Goal: Navigation & Orientation: Understand site structure

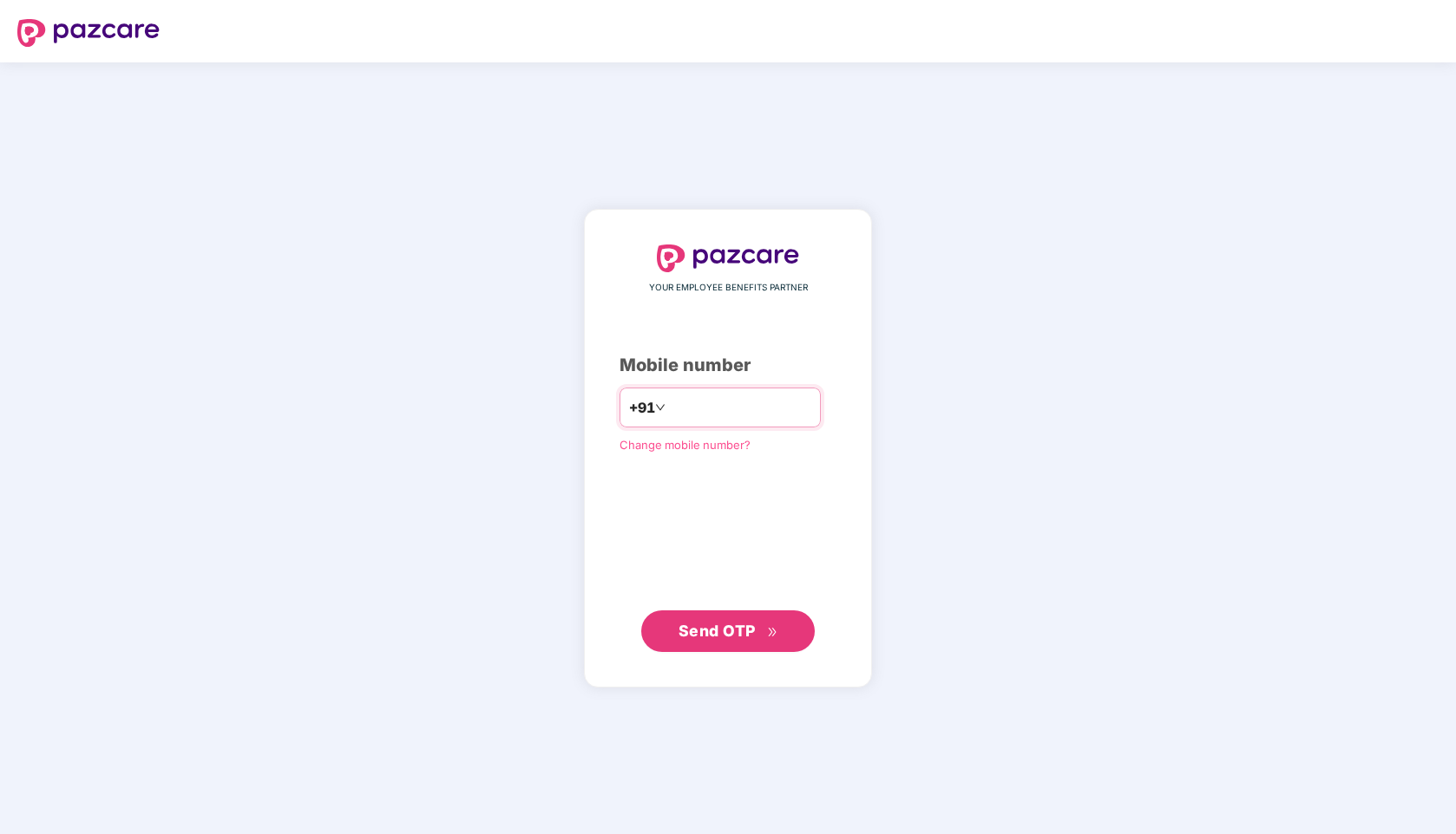
type input "**********"
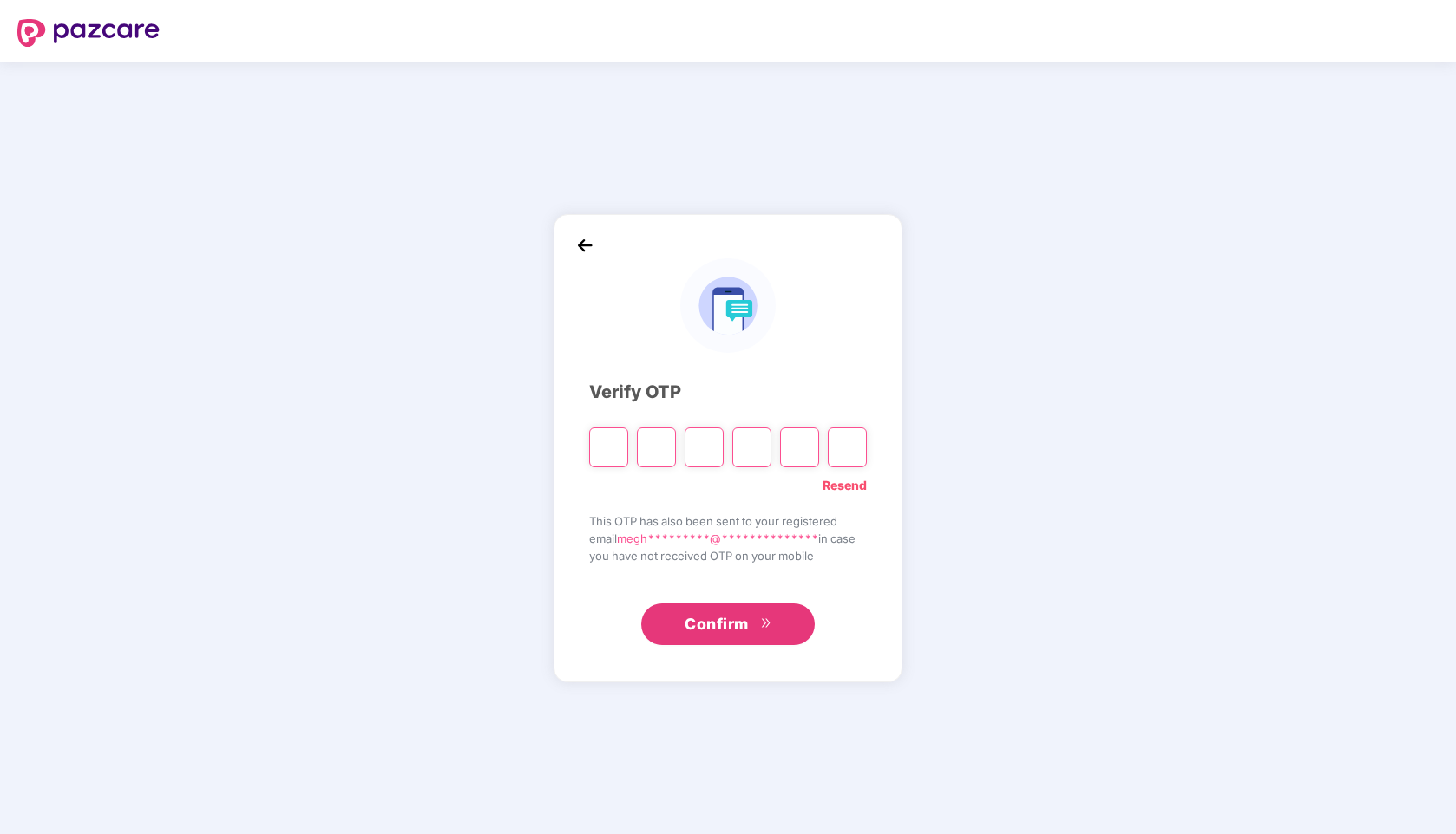
type input "*"
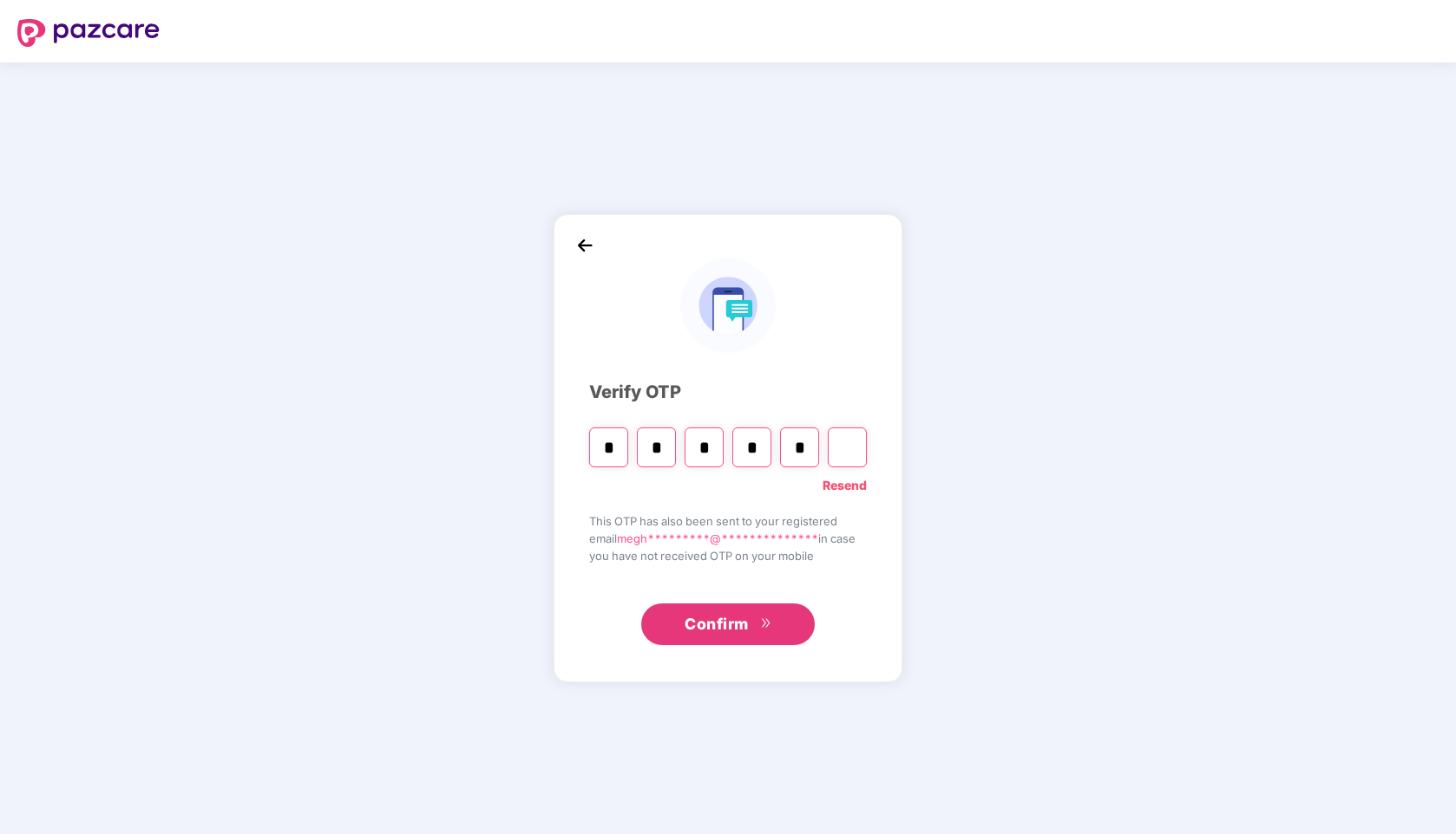
type input "*"
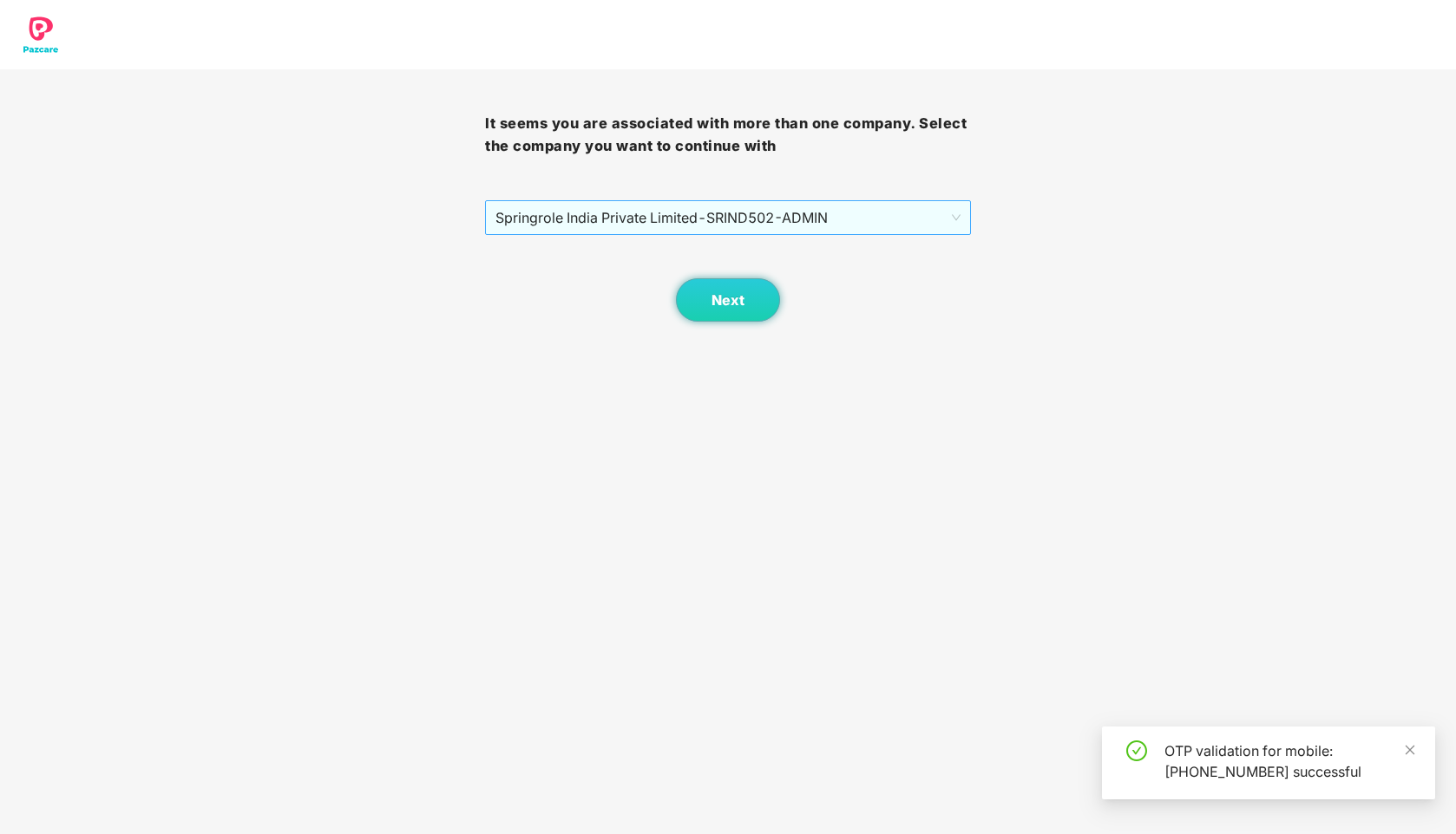
click at [783, 217] on span "Springrole India Private Limited - SRIND502 - ADMIN" at bounding box center [727, 218] width 464 height 33
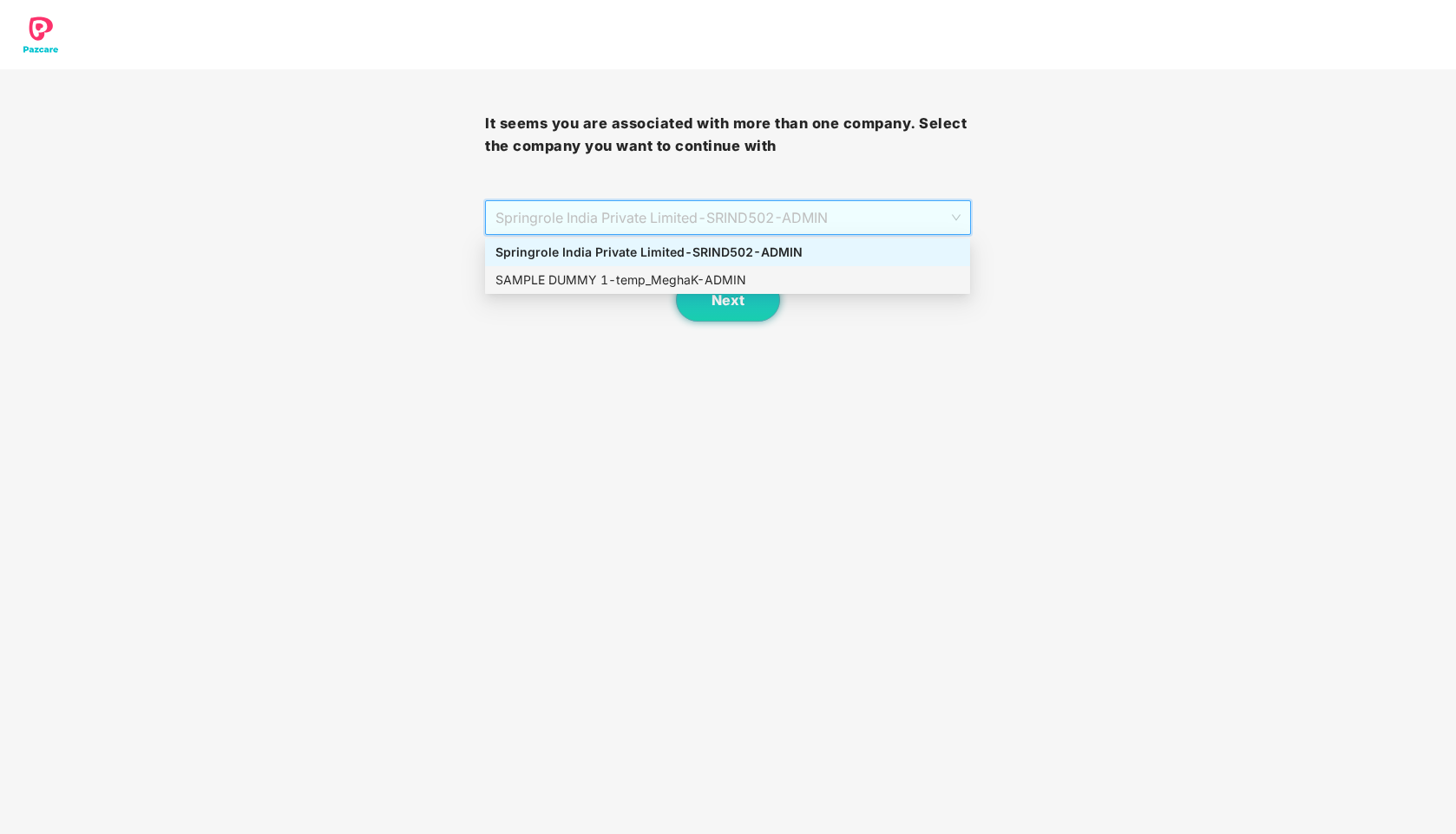
click at [728, 272] on div "SAMPLE DUMMY 1 - temp_MeghaK - ADMIN" at bounding box center [727, 280] width 464 height 19
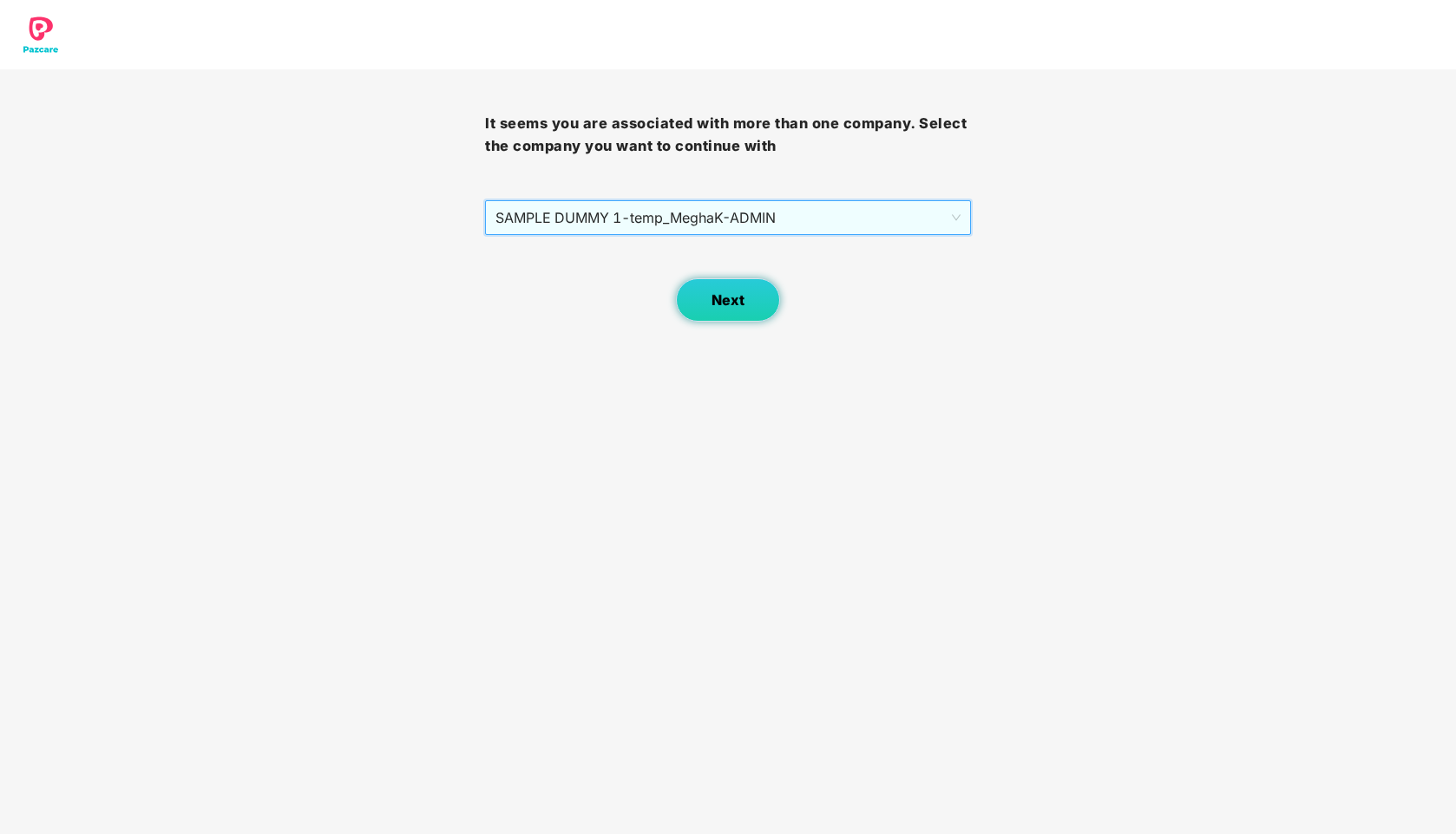
click at [728, 306] on span "Next" at bounding box center [728, 300] width 33 height 17
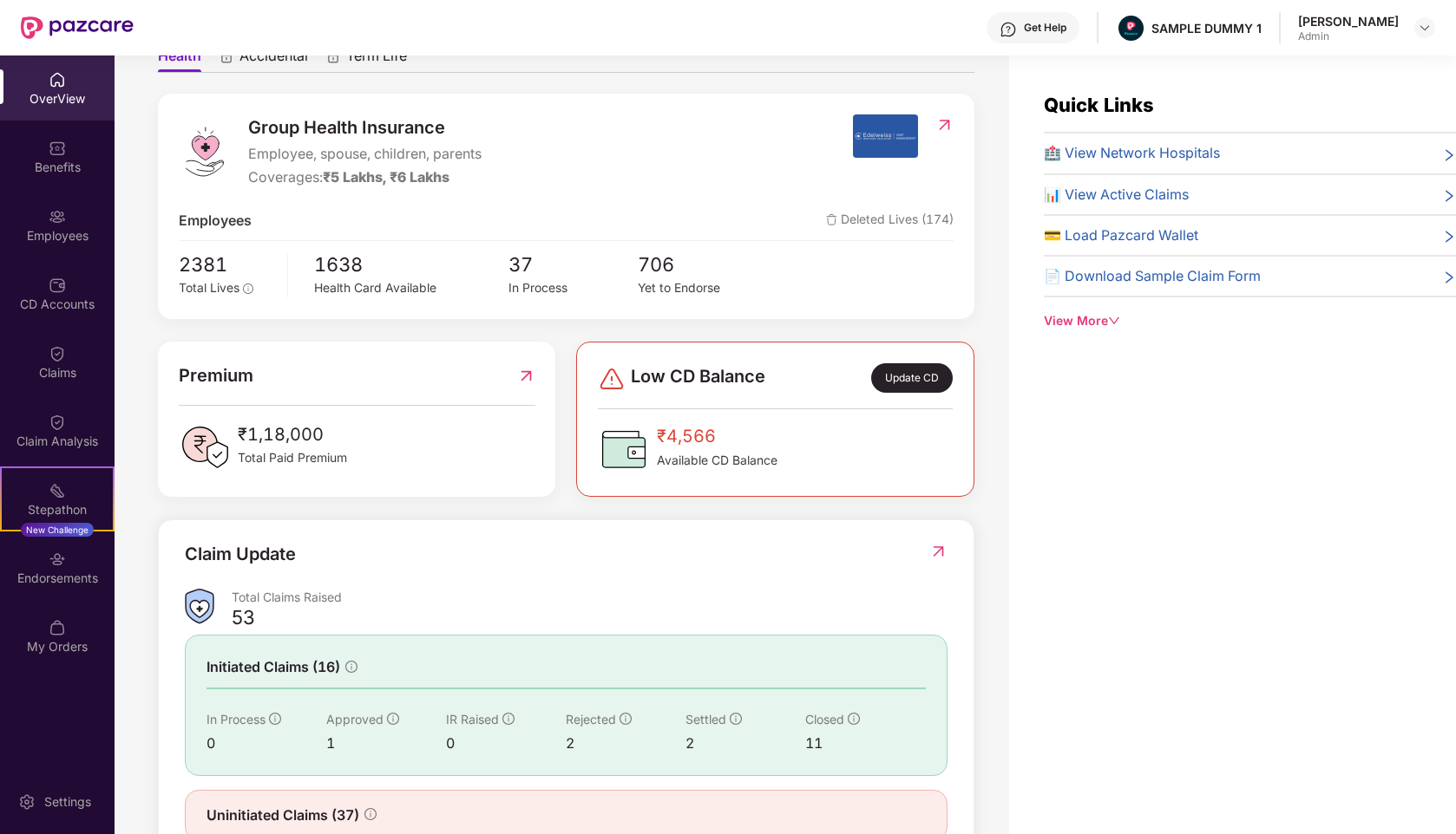
scroll to position [238, 0]
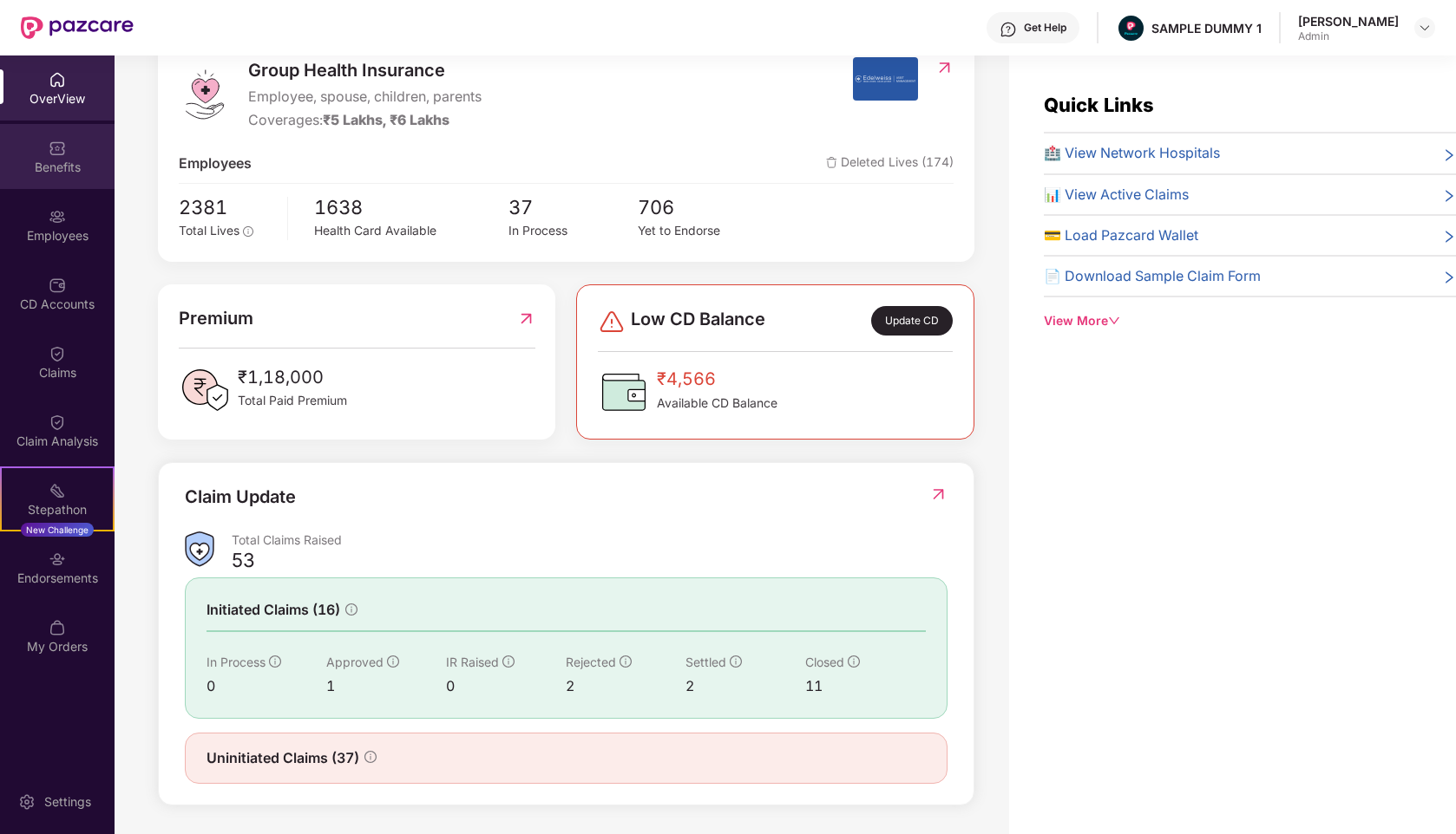
click at [67, 147] on div "Benefits" at bounding box center [57, 156] width 115 height 65
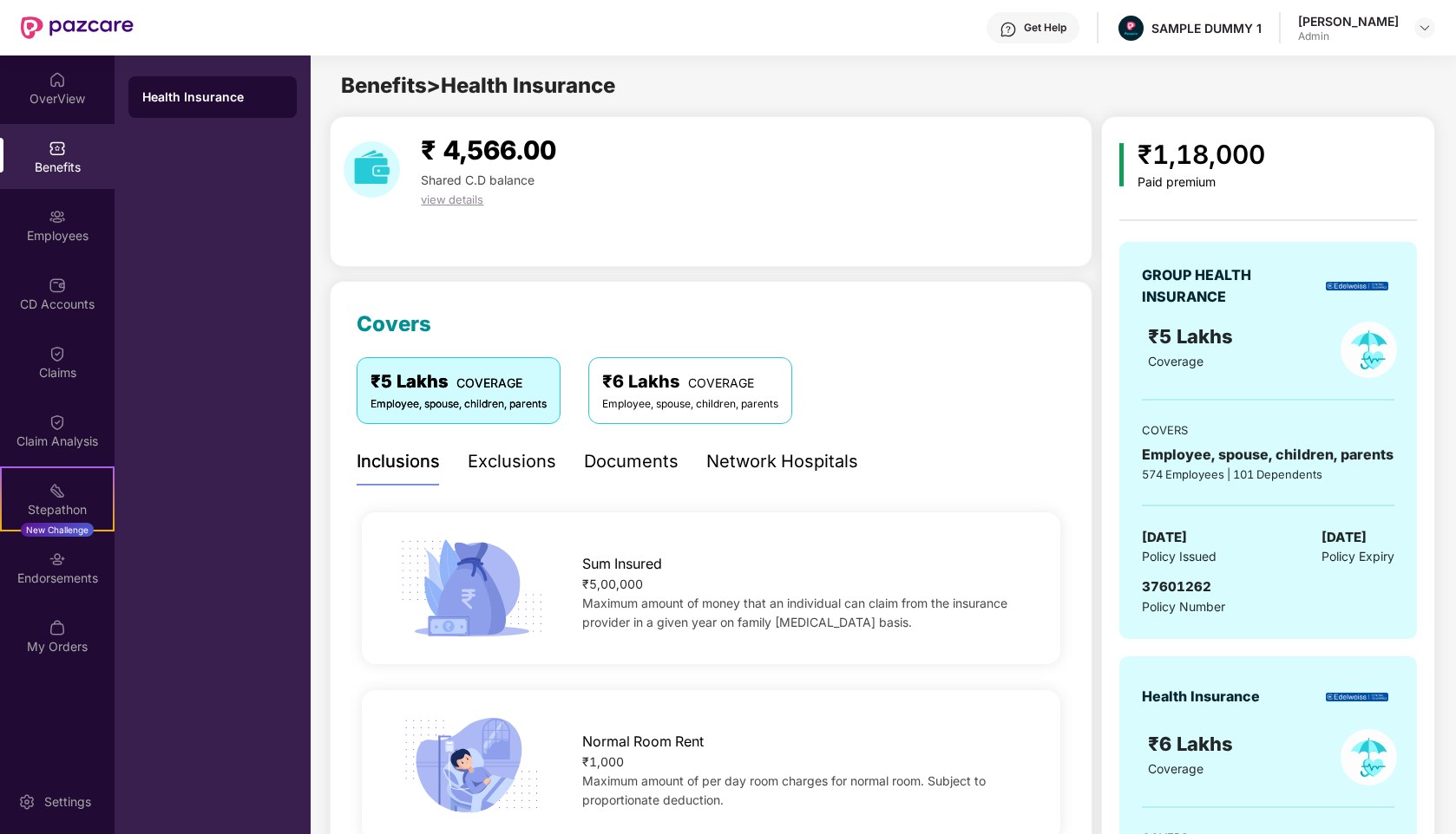
click at [531, 454] on div "Exclusions" at bounding box center [512, 462] width 89 height 27
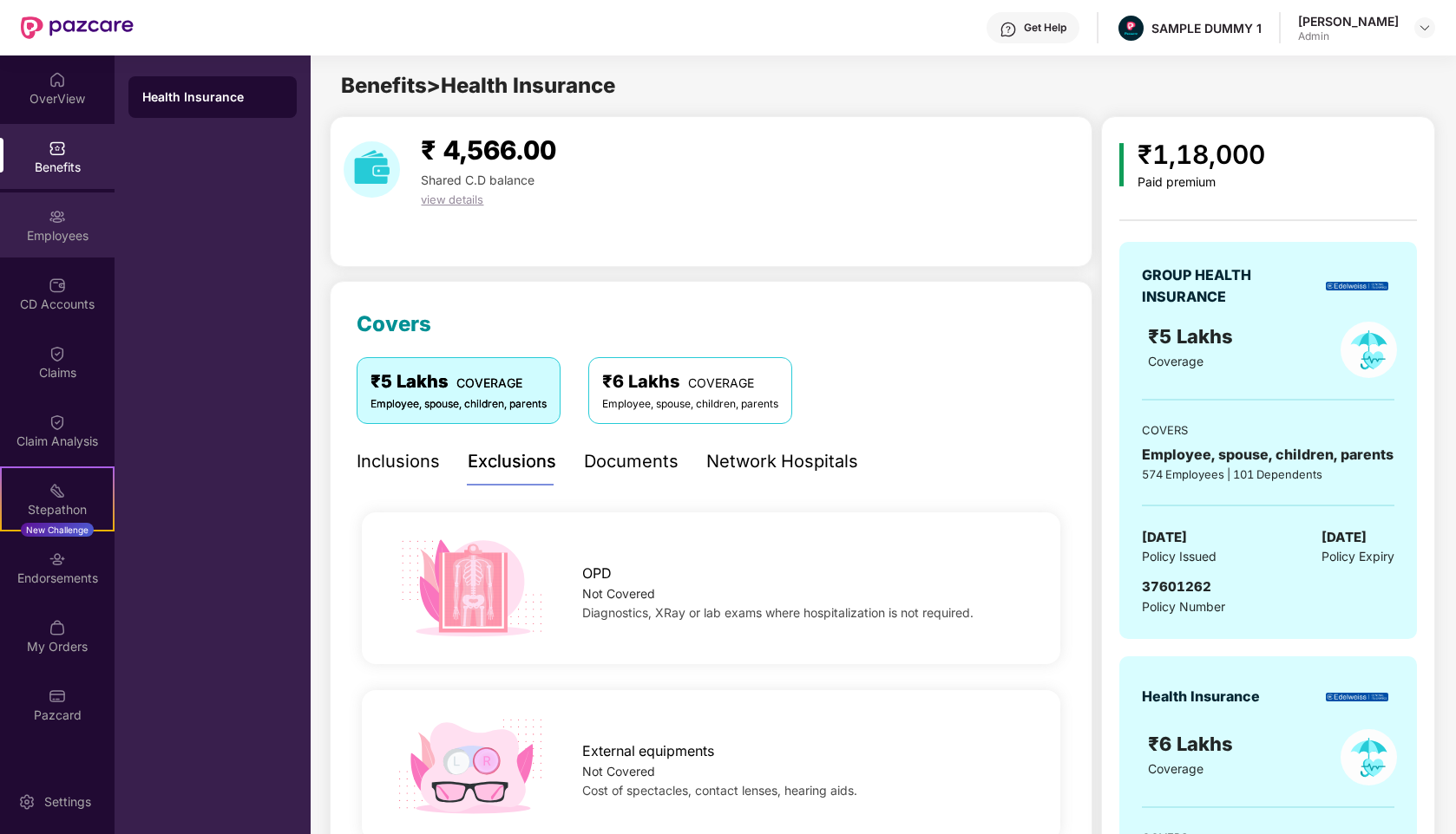
click at [34, 213] on div "Employees" at bounding box center [57, 224] width 115 height 65
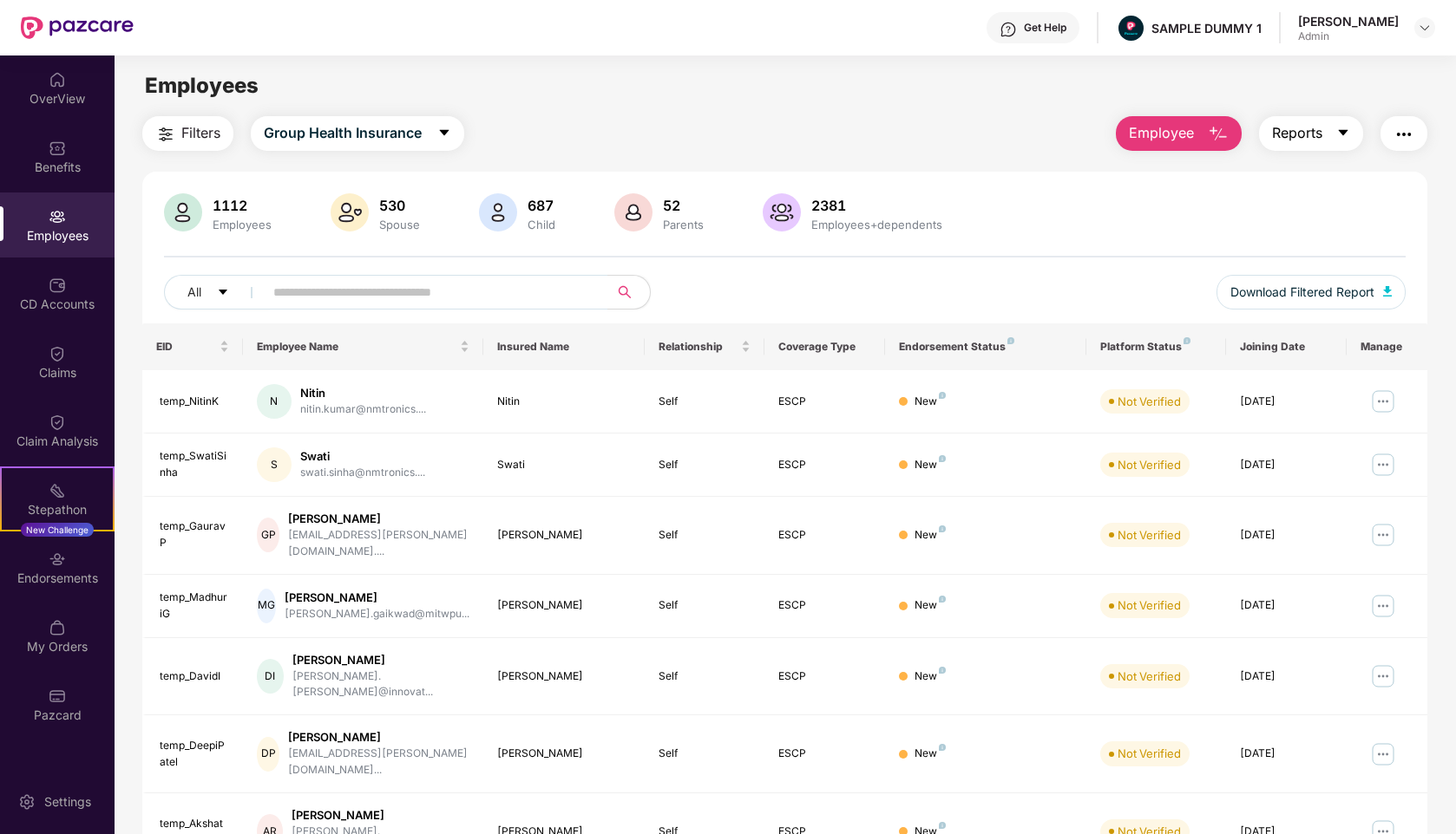
click at [1343, 131] on icon "caret-down" at bounding box center [1342, 133] width 9 height 6
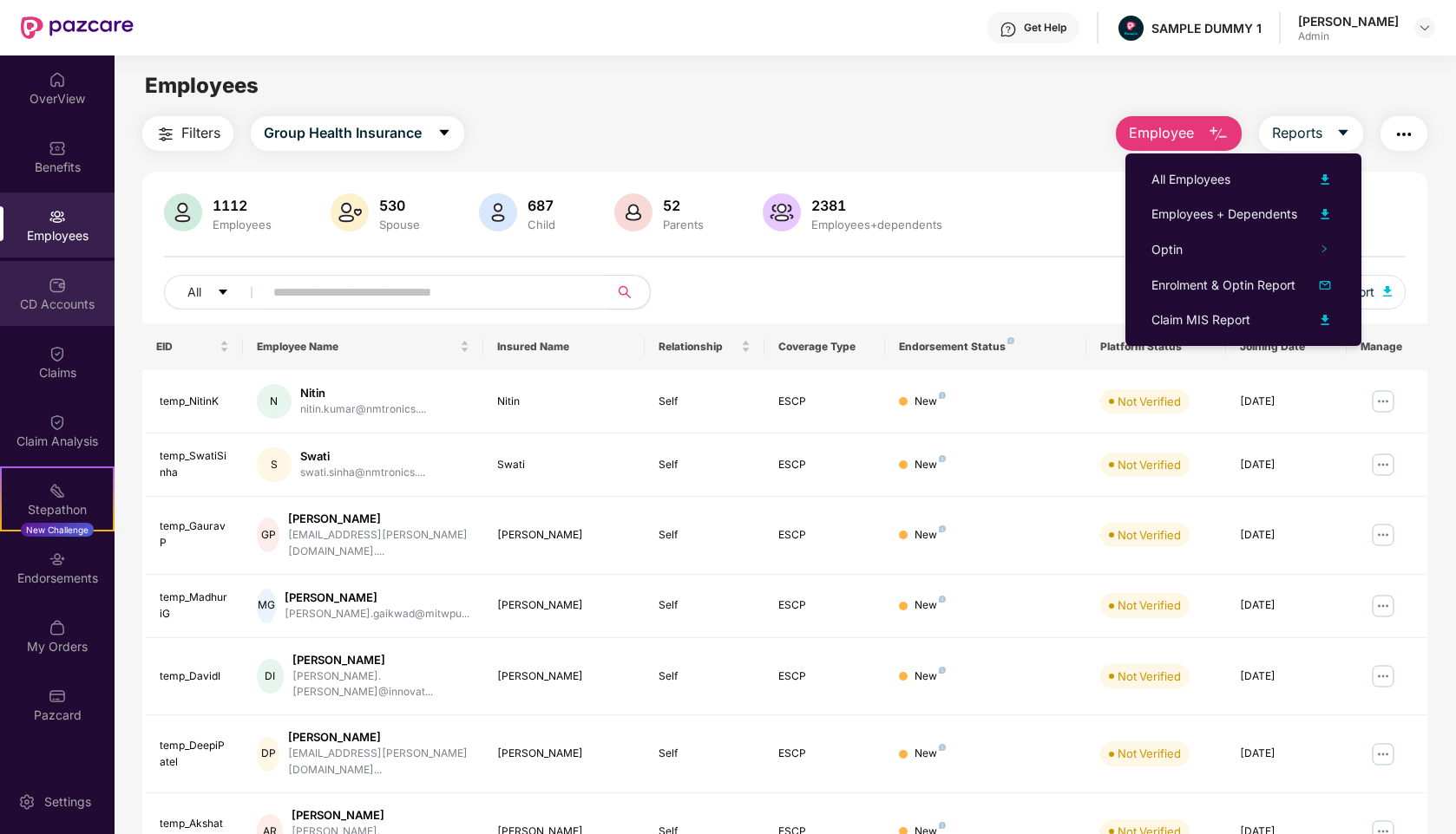
click at [66, 318] on div "CD Accounts" at bounding box center [57, 294] width 115 height 65
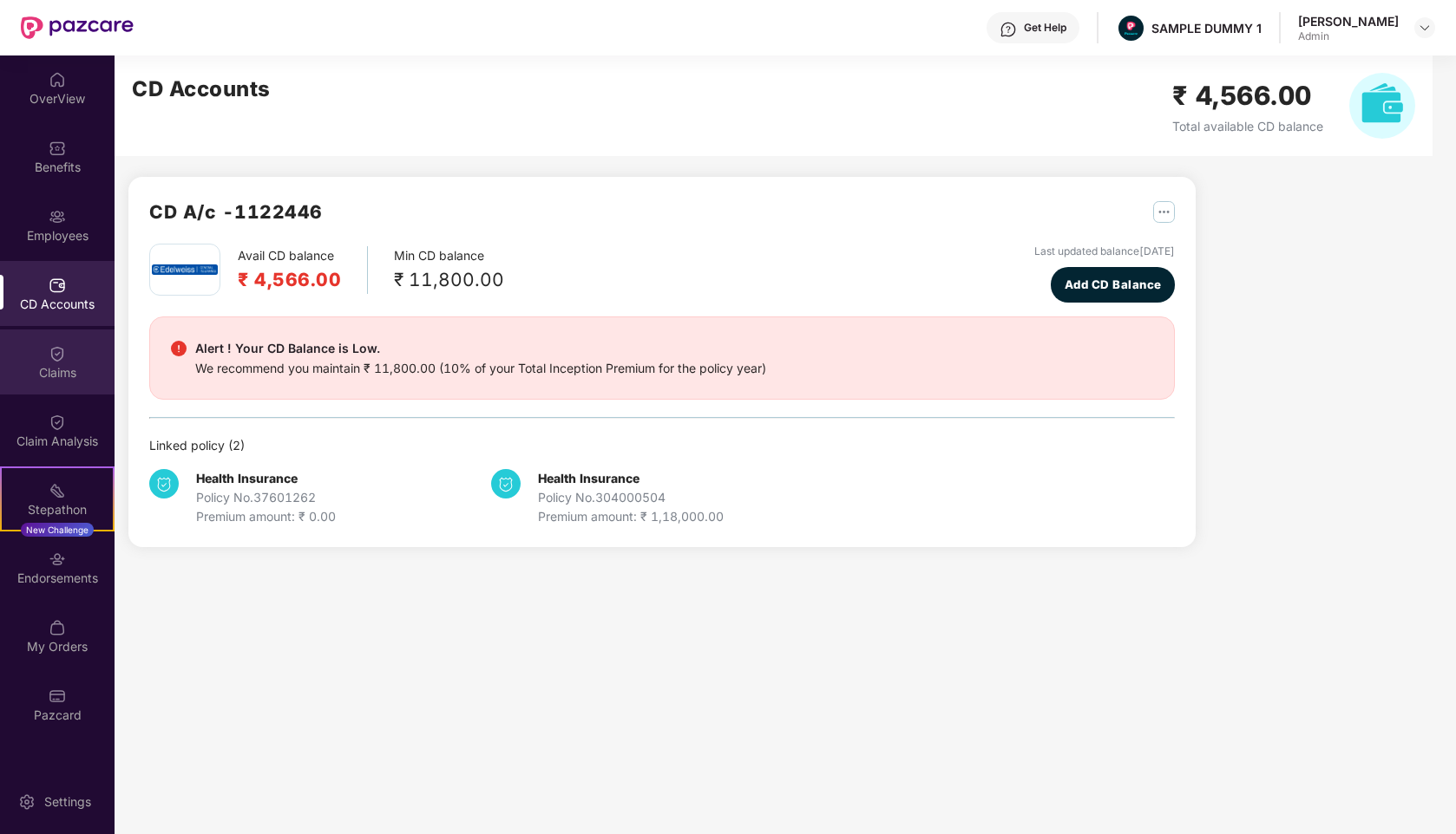
click at [60, 349] on img at bounding box center [57, 354] width 18 height 18
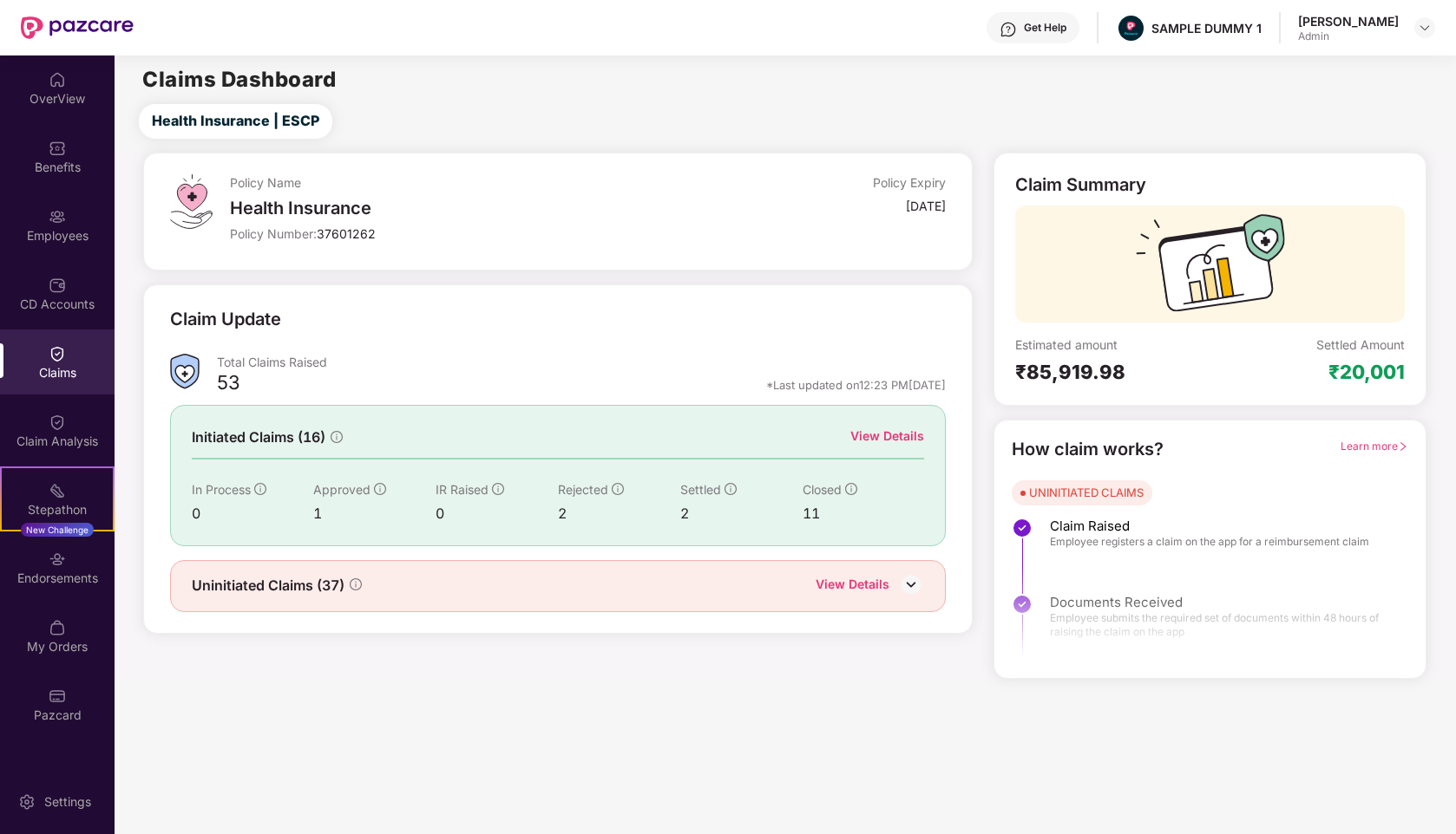
click at [54, 445] on div "Claim Analysis" at bounding box center [57, 441] width 115 height 18
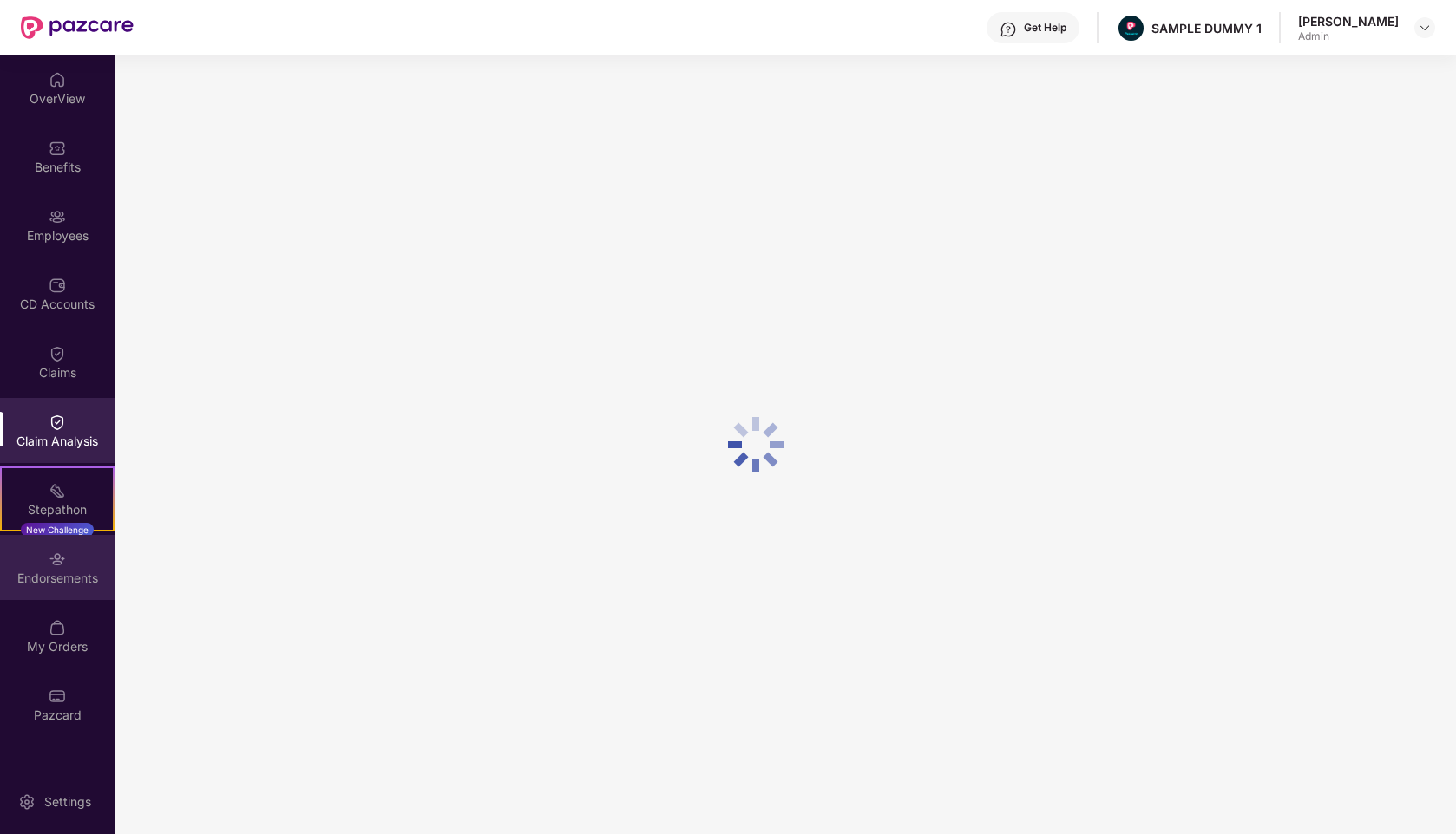
click at [45, 539] on div "Endorsements" at bounding box center [57, 567] width 115 height 65
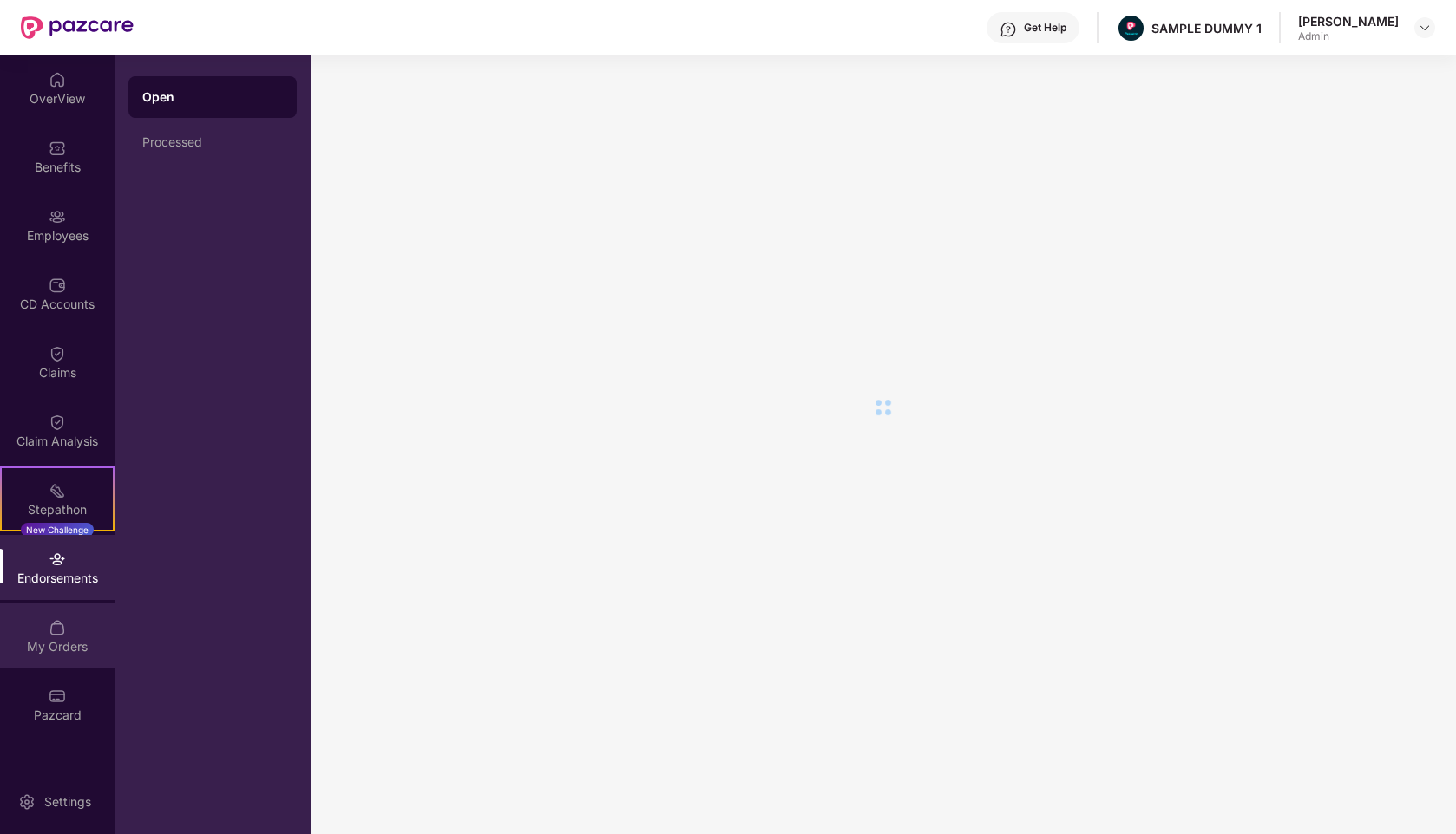
click at [52, 606] on div "My Orders" at bounding box center [57, 636] width 115 height 65
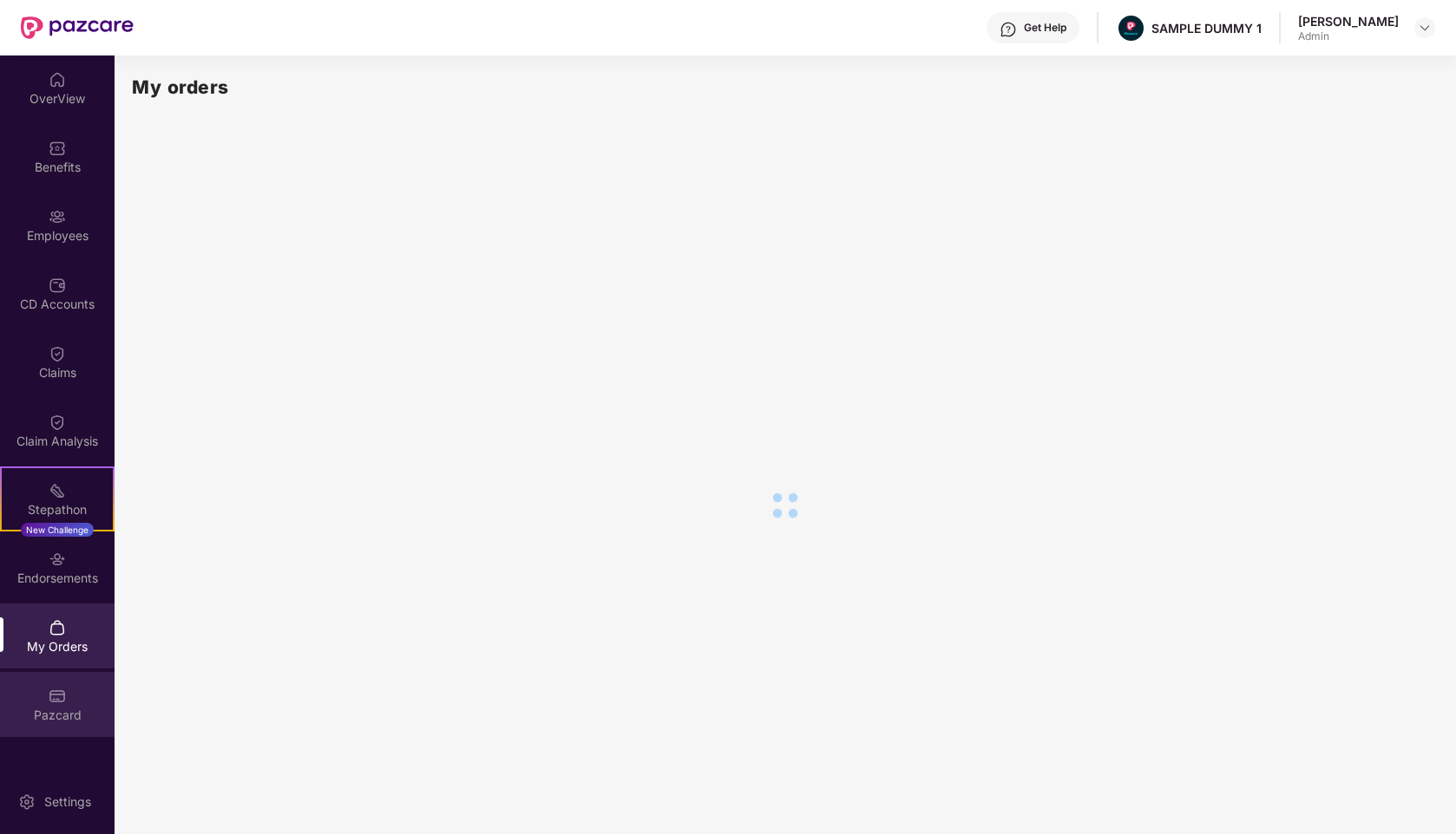
click at [50, 683] on div "Pazcard" at bounding box center [57, 705] width 115 height 65
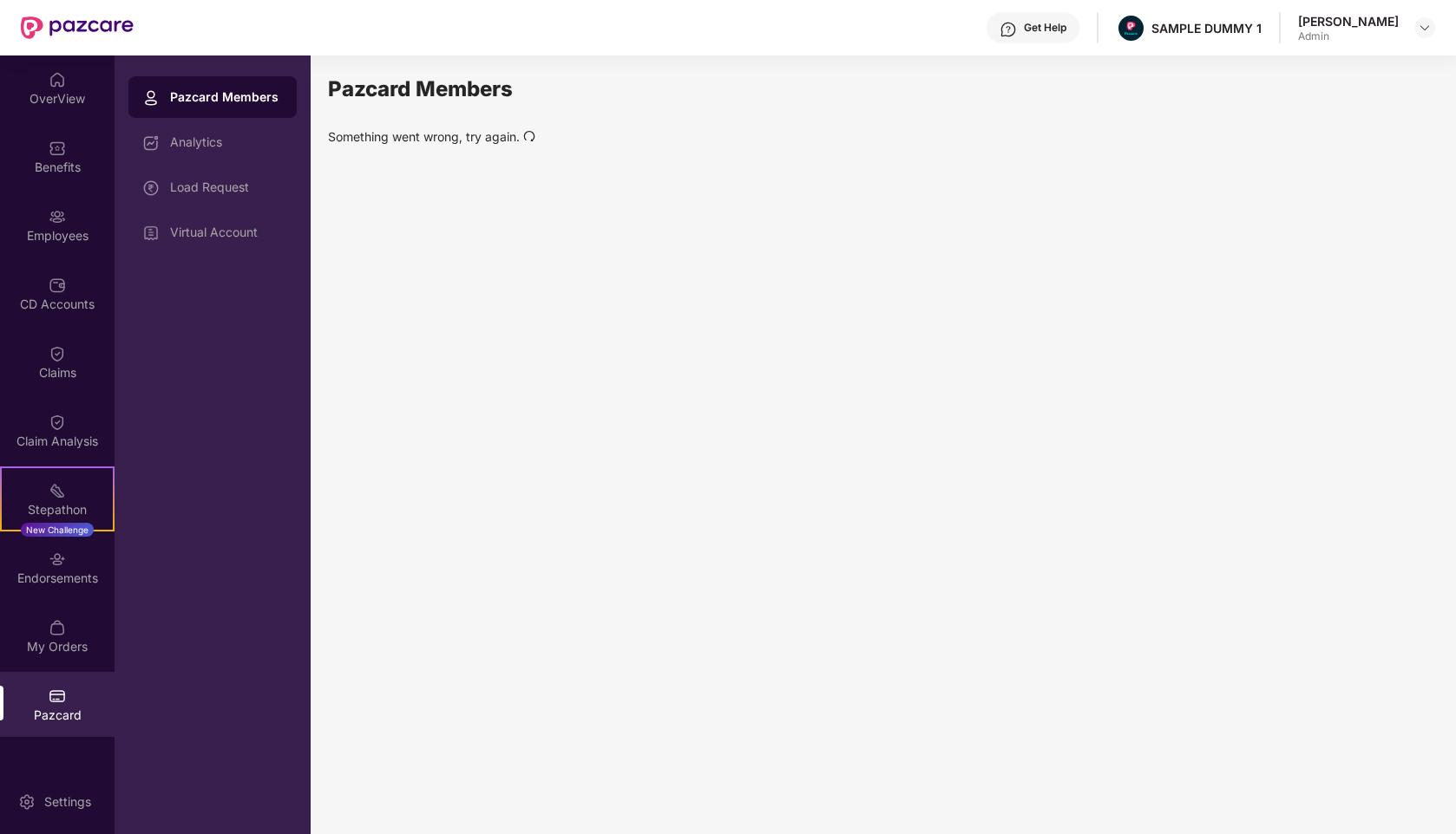
click at [51, 691] on img at bounding box center [57, 696] width 18 height 18
click at [528, 141] on icon "redo" at bounding box center [528, 136] width 12 height 12
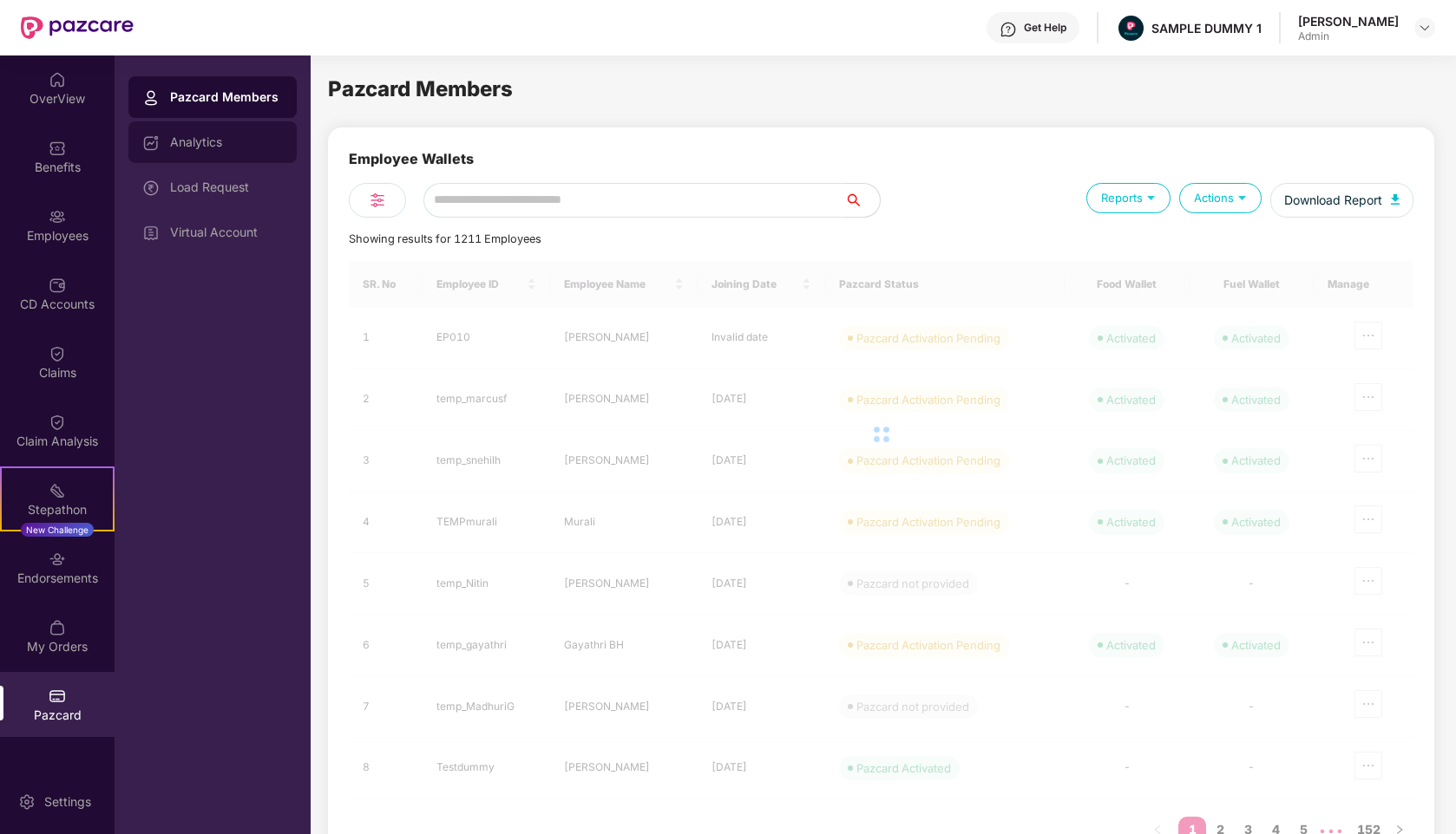
click at [189, 139] on div "Analytics" at bounding box center [226, 141] width 113 height 14
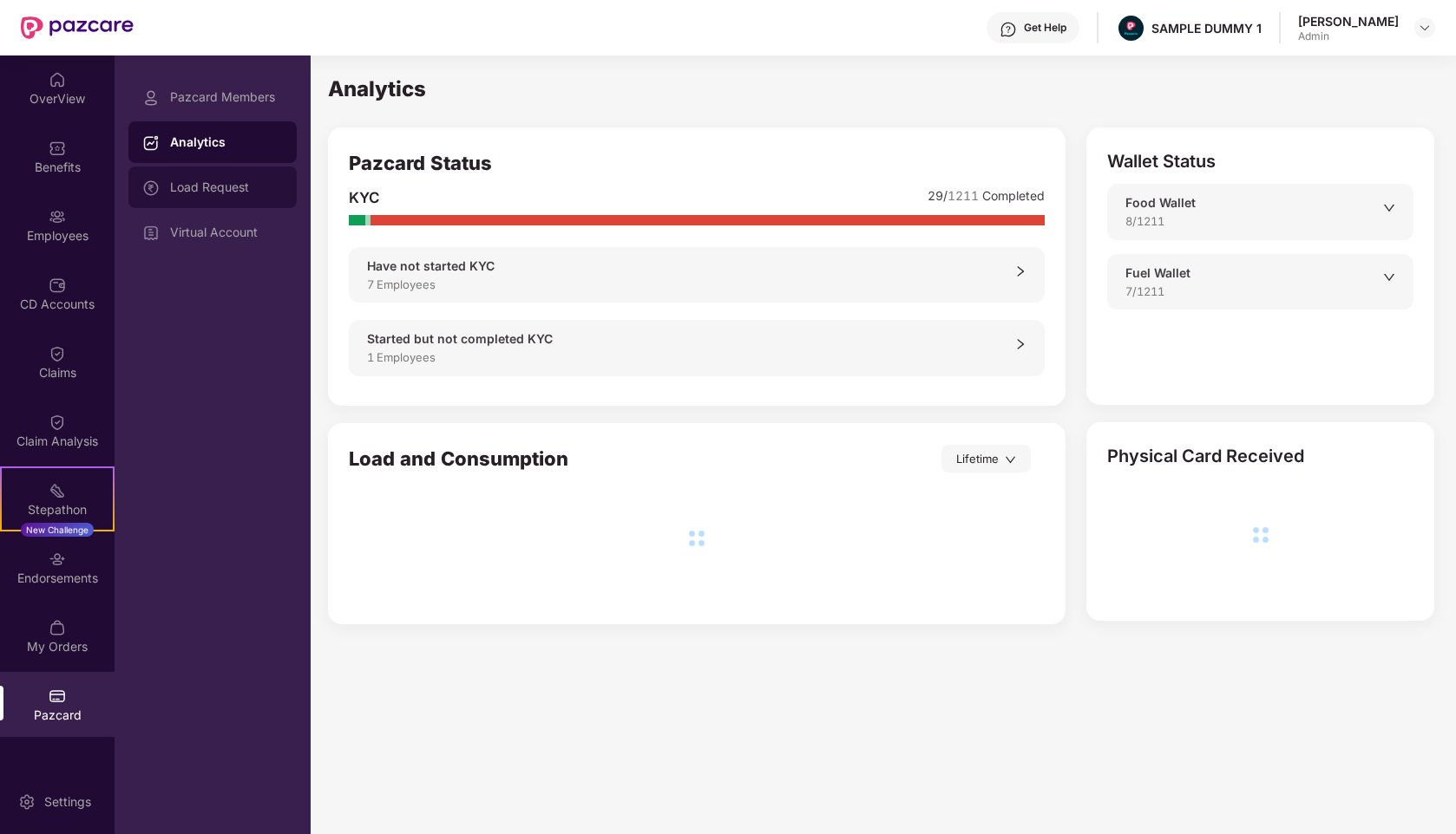
click at [218, 192] on div "Load Request" at bounding box center [226, 187] width 113 height 14
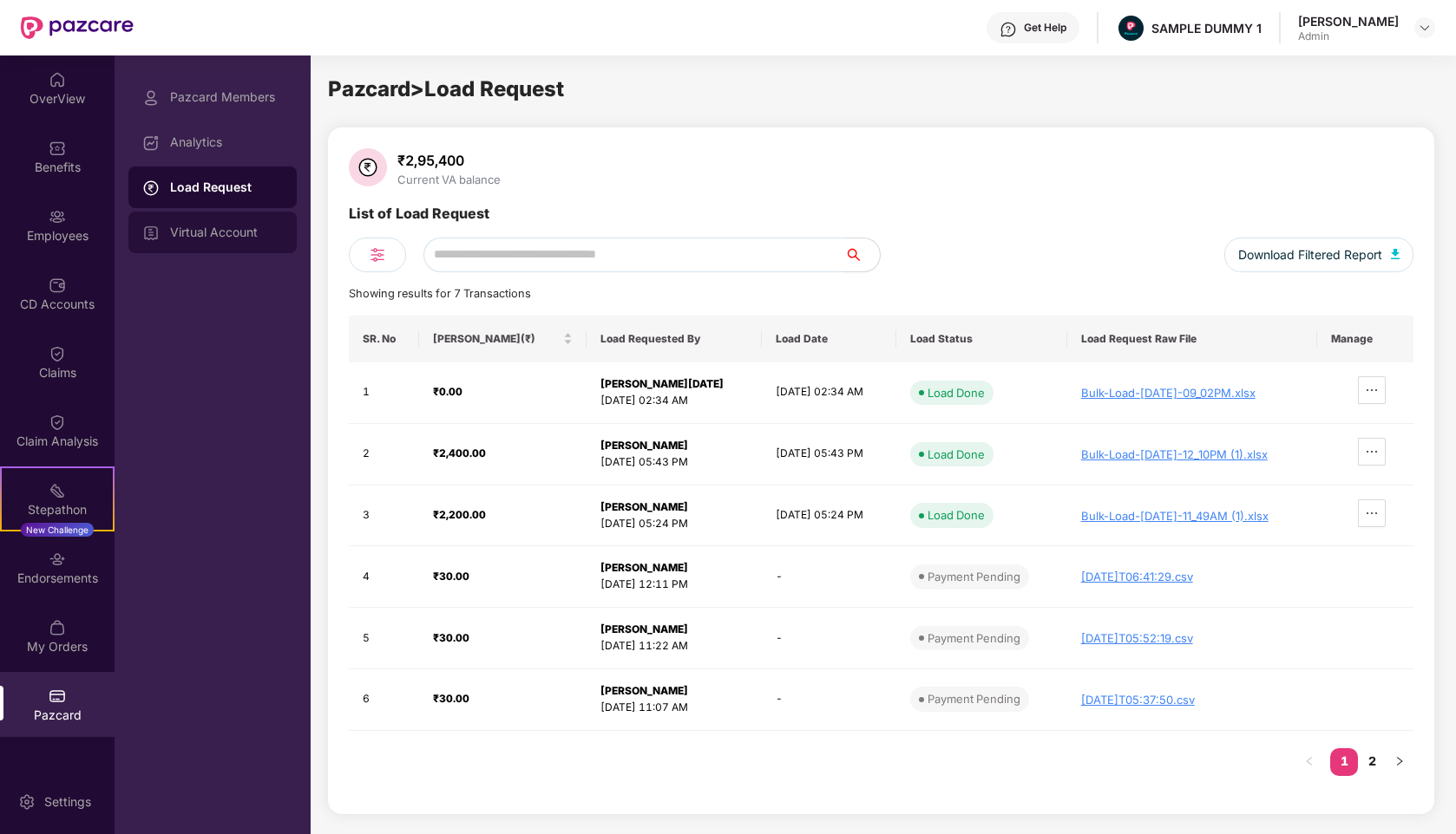
click at [212, 234] on div "Virtual Account" at bounding box center [226, 232] width 113 height 14
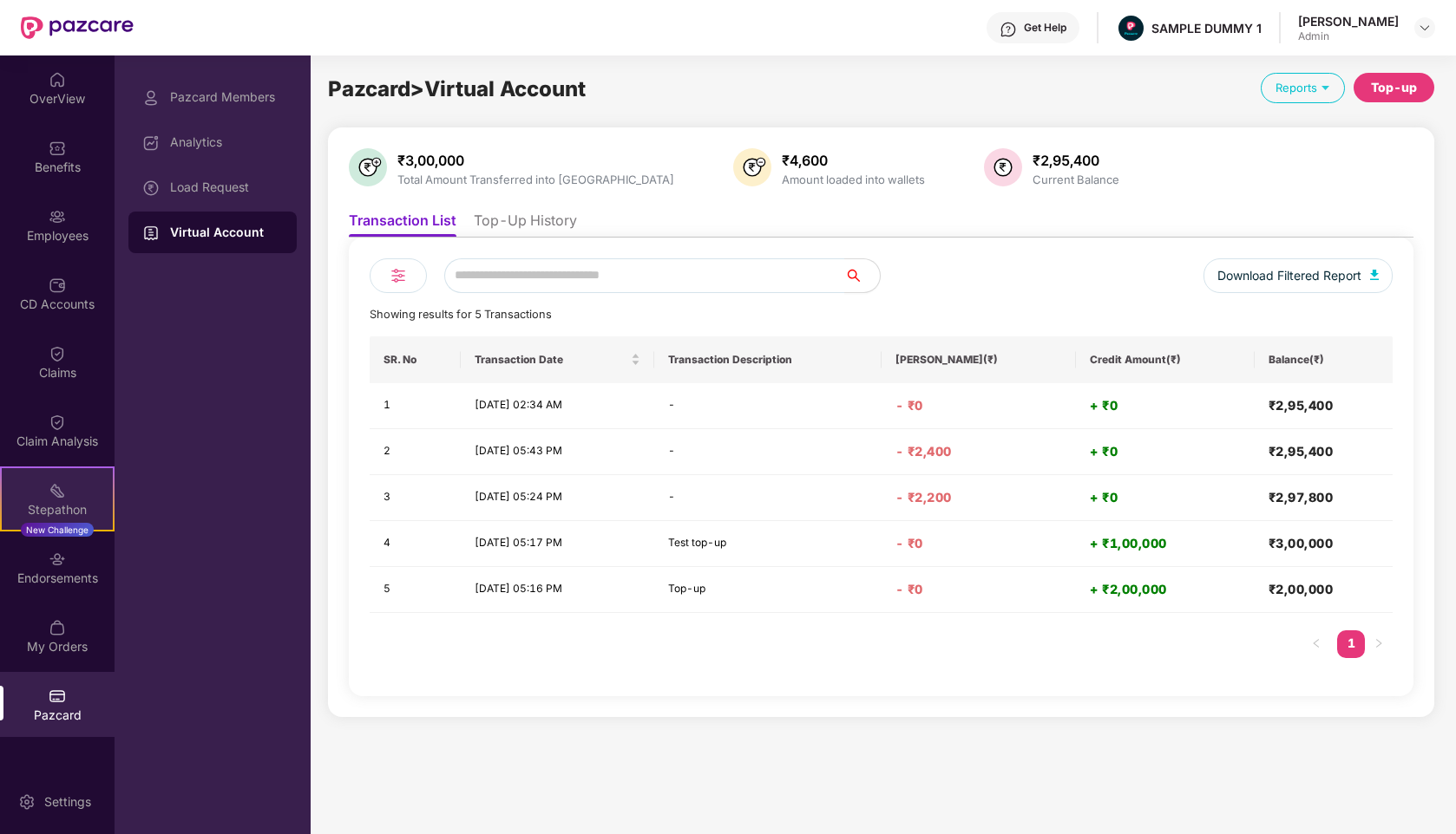
click at [72, 480] on div "Stepathon New Challenge" at bounding box center [57, 499] width 115 height 65
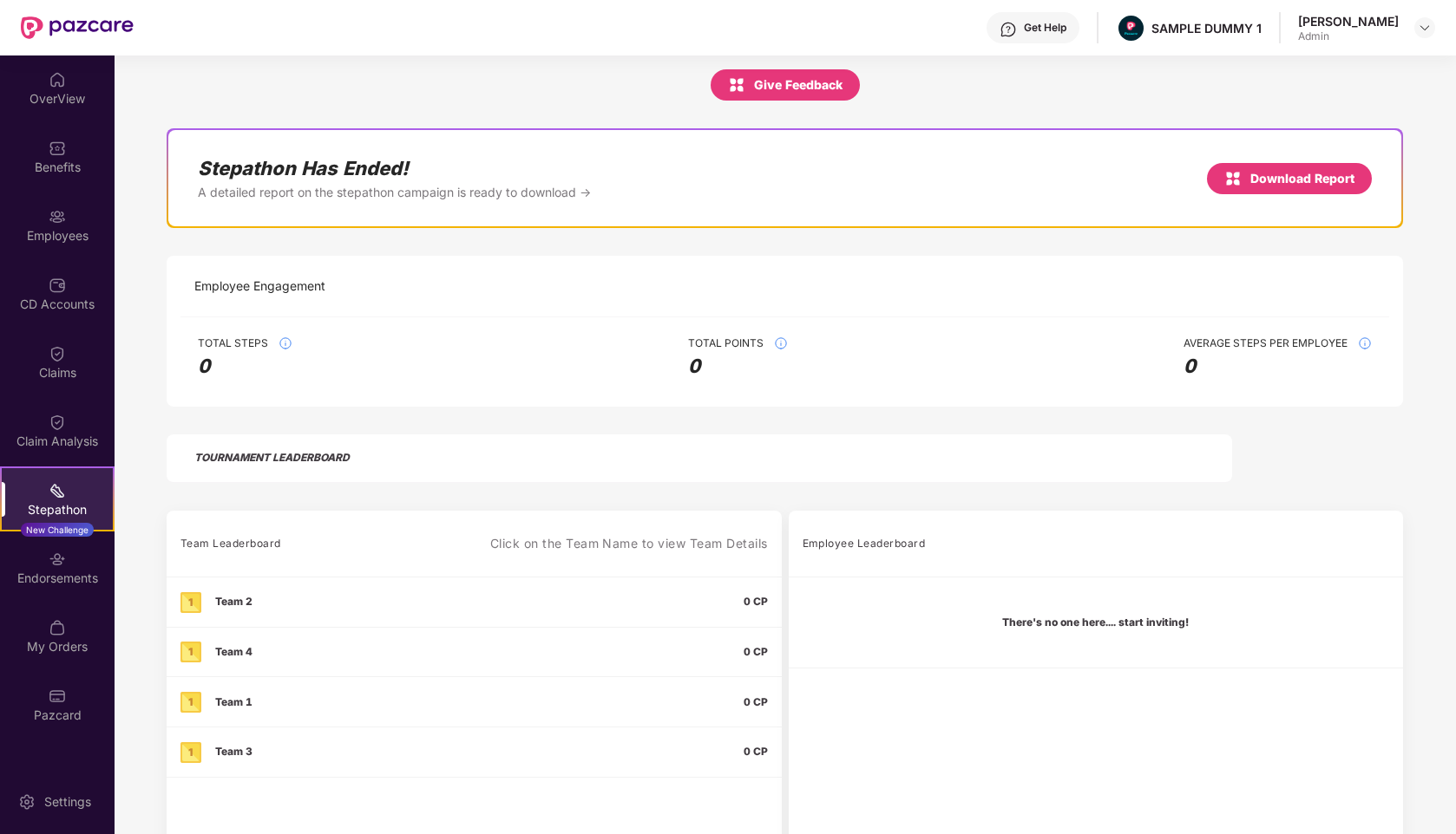
scroll to position [167, 0]
